Goal: Information Seeking & Learning: Check status

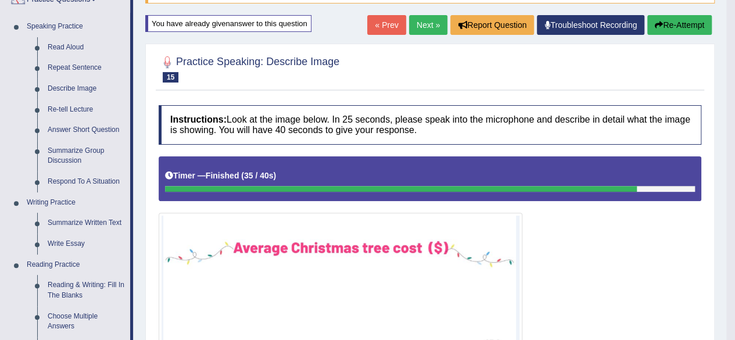
scroll to position [109, 0]
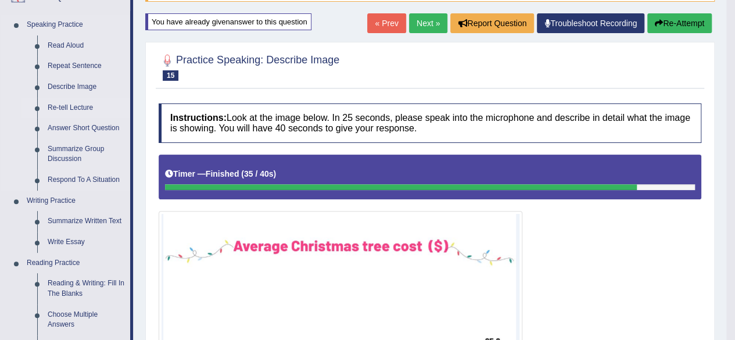
click at [75, 105] on link "Re-tell Lecture" at bounding box center [86, 108] width 88 height 21
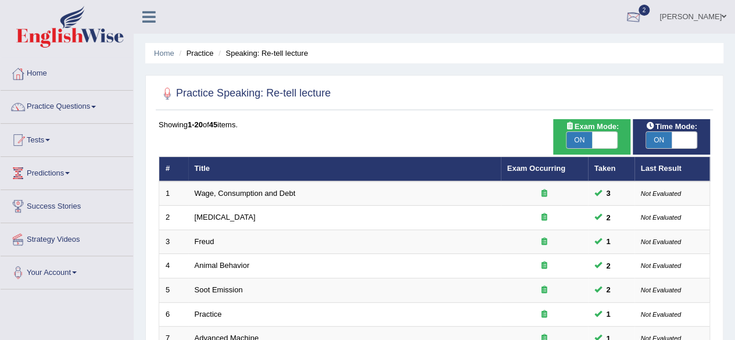
click at [642, 18] on div at bounding box center [633, 17] width 17 height 17
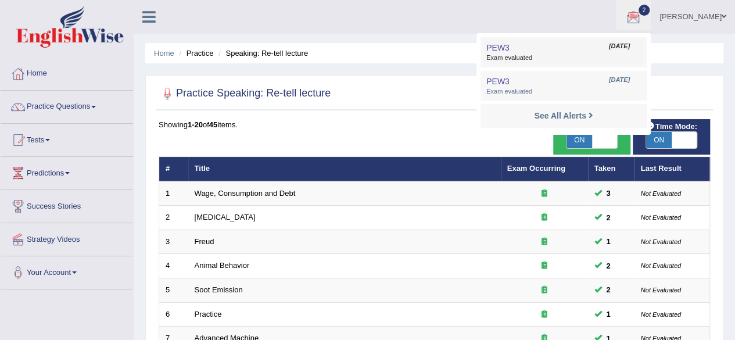
click at [609, 45] on span "[DATE]" at bounding box center [619, 46] width 21 height 9
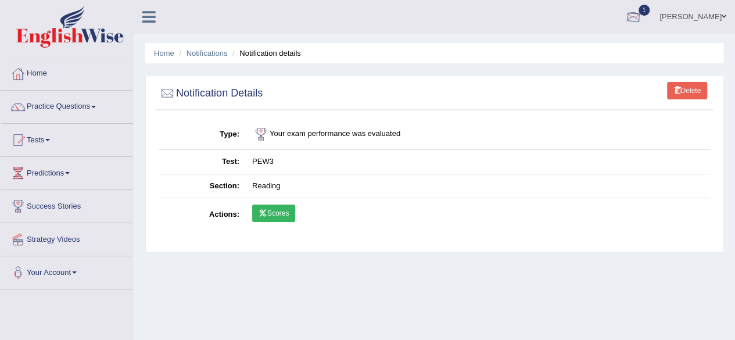
click at [642, 16] on div at bounding box center [633, 17] width 17 height 17
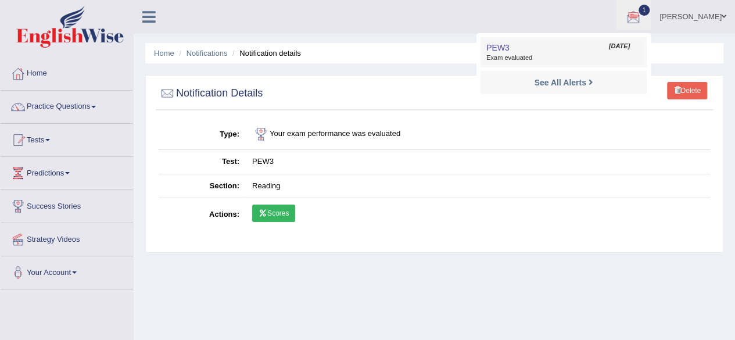
click at [618, 49] on span "[DATE]" at bounding box center [619, 46] width 21 height 9
